Goal: Contribute content: Add original content to the website for others to see

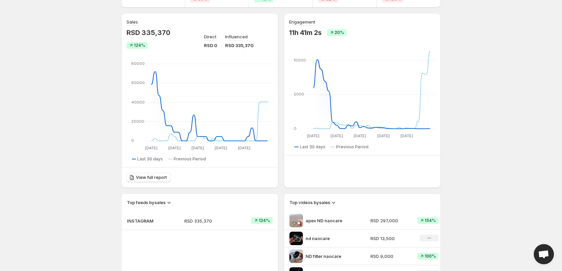
scroll to position [101, 0]
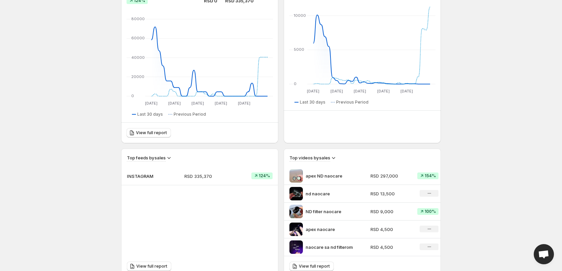
click at [172, 167] on td "INSTAGRAM" at bounding box center [151, 176] width 58 height 18
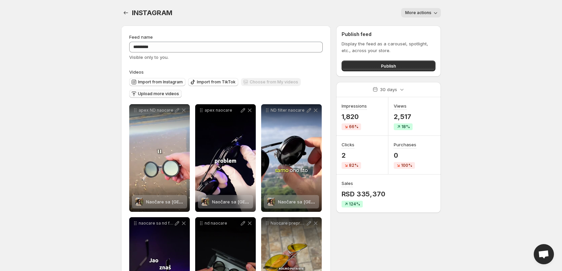
click at [161, 92] on span "Upload more videos" at bounding box center [158, 93] width 41 height 5
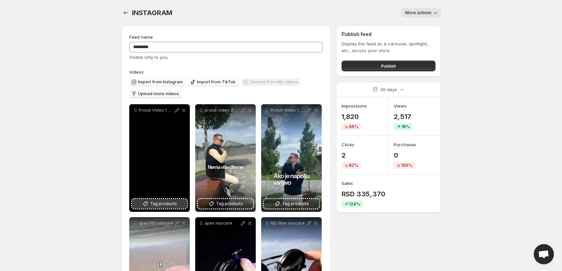
click at [159, 206] on span "Tag products" at bounding box center [163, 204] width 27 height 7
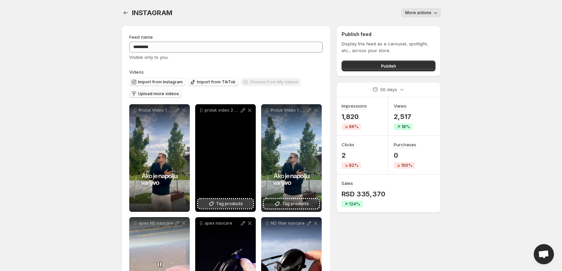
click at [225, 204] on span "Tag products" at bounding box center [229, 204] width 27 height 7
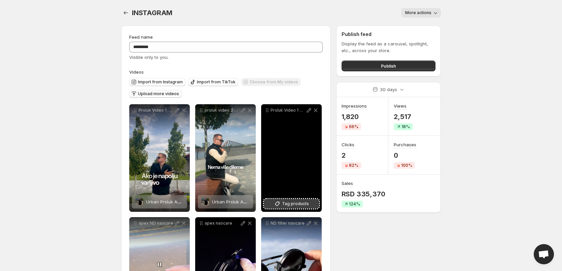
click at [296, 201] on span "Tag products" at bounding box center [295, 204] width 27 height 7
